Goal: Entertainment & Leisure: Consume media (video, audio)

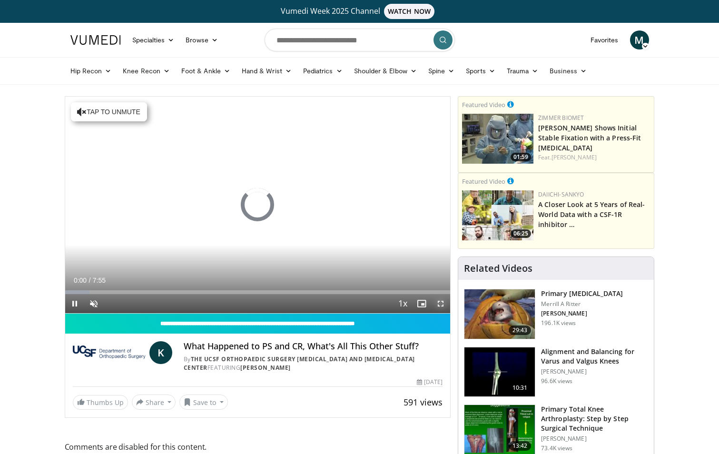
click at [441, 302] on span "Video Player" at bounding box center [440, 303] width 19 height 19
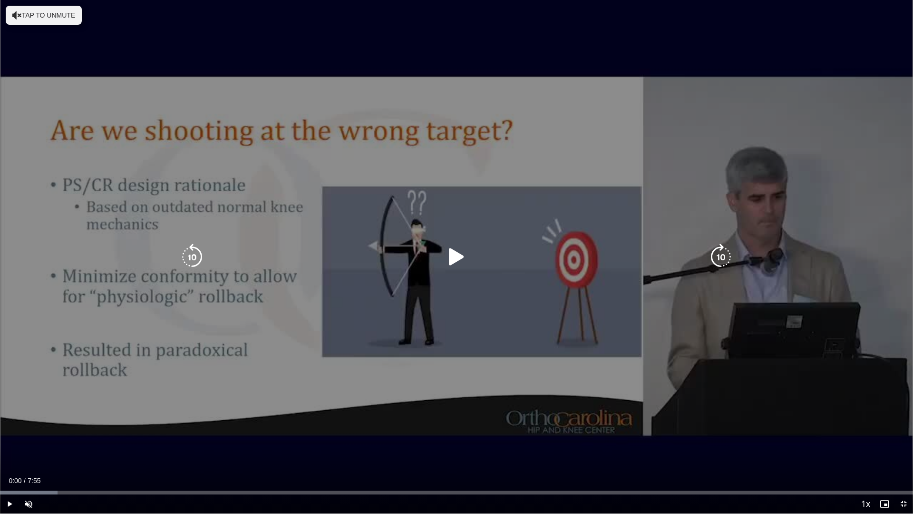
click at [454, 259] on icon "Video Player" at bounding box center [456, 257] width 27 height 27
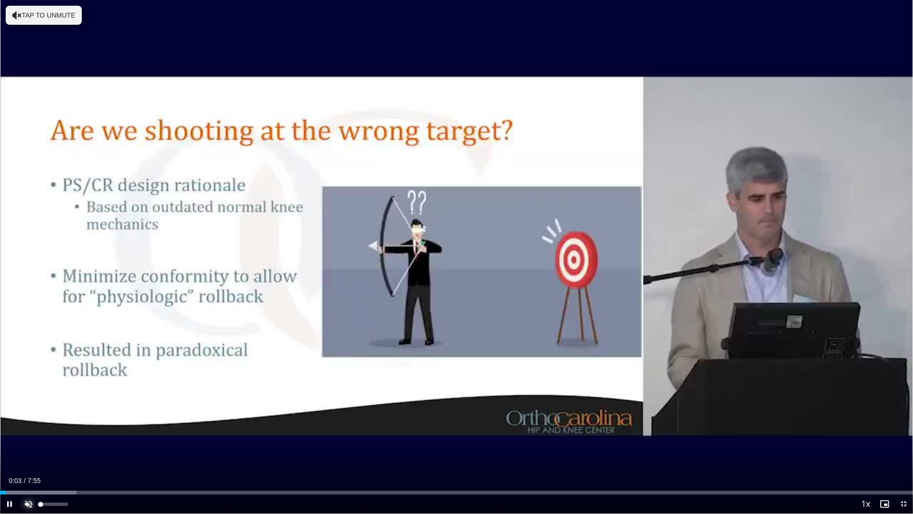
click at [30, 453] on span "Video Player" at bounding box center [28, 503] width 19 height 19
drag, startPoint x: 68, startPoint y: 506, endPoint x: 49, endPoint y: 506, distance: 19.5
click at [49, 453] on div "Volume Level" at bounding box center [44, 503] width 8 height 3
click at [718, 453] on span "Video Player" at bounding box center [903, 503] width 19 height 19
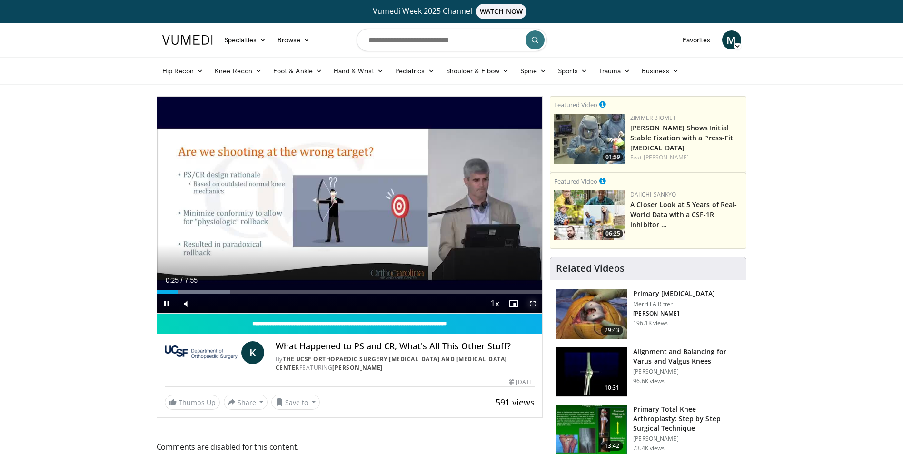
click at [533, 305] on span "Video Player" at bounding box center [532, 303] width 19 height 19
